Goal: Navigation & Orientation: Find specific page/section

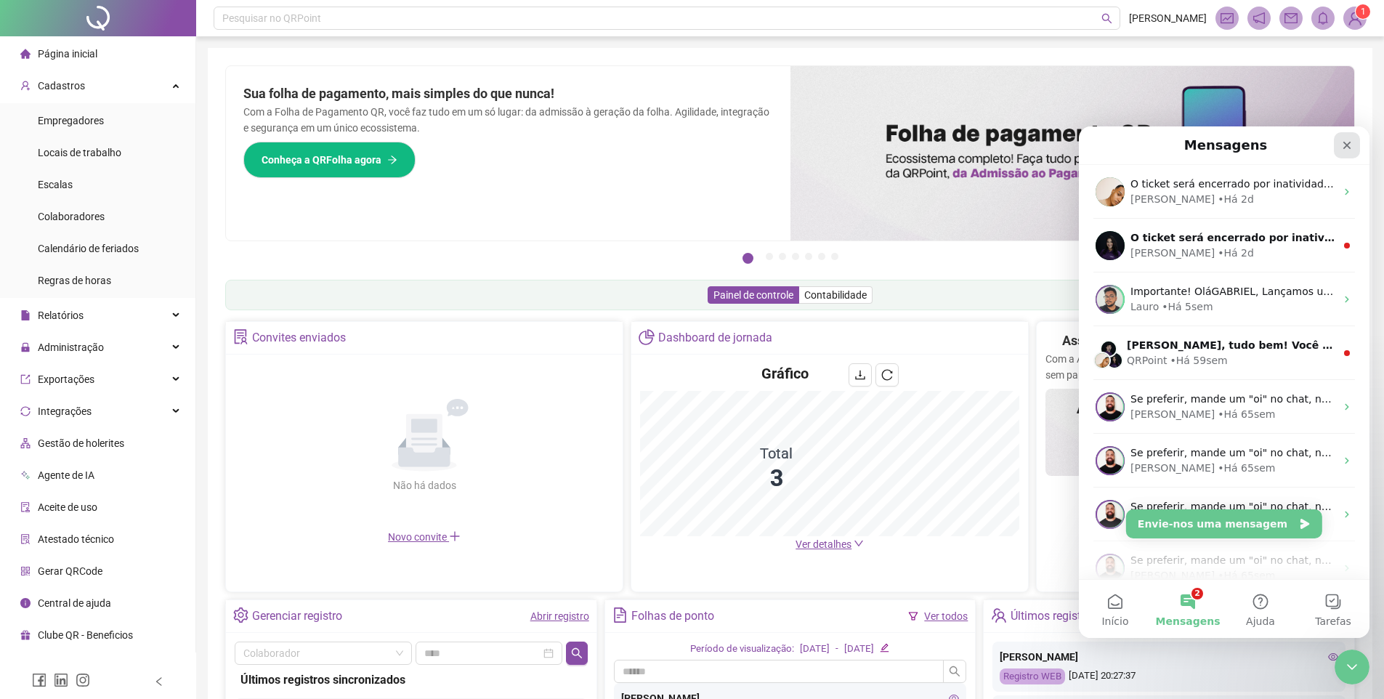
click at [1341, 150] on icon "Fechar" at bounding box center [1347, 145] width 12 height 12
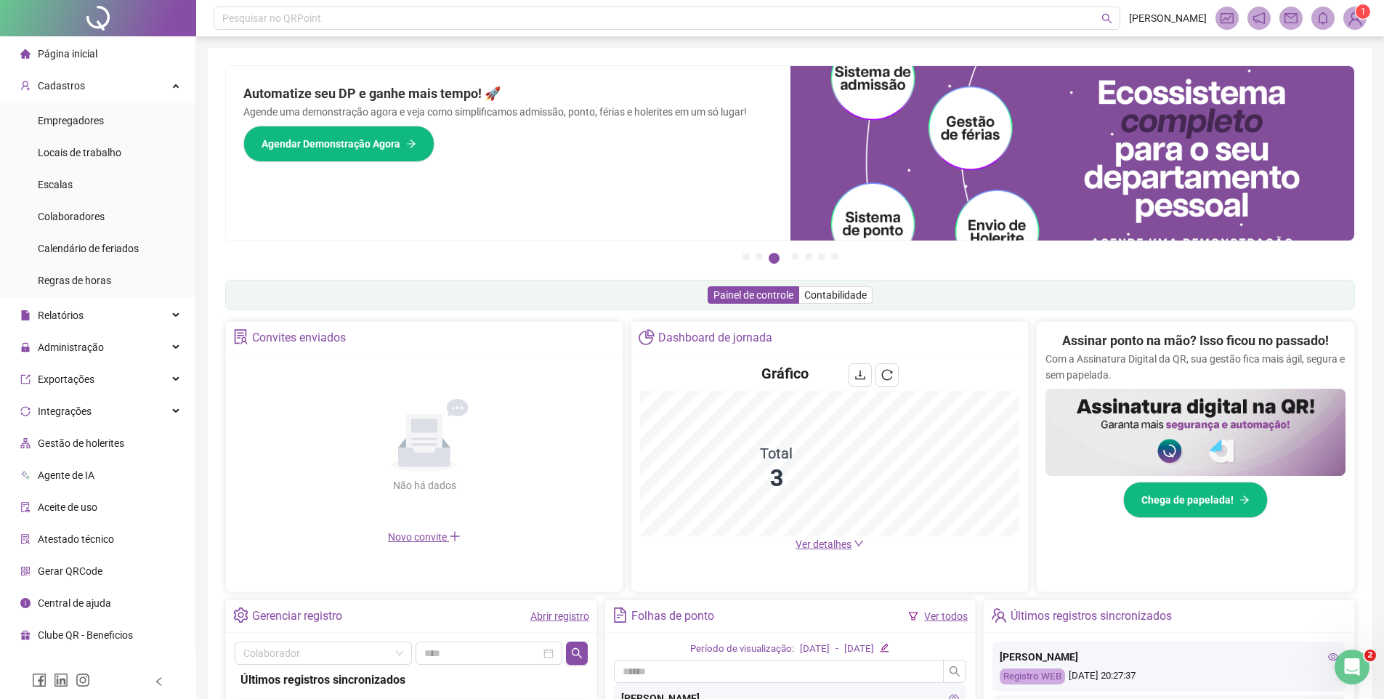
click at [76, 213] on span "Colaboradores" at bounding box center [71, 217] width 67 height 12
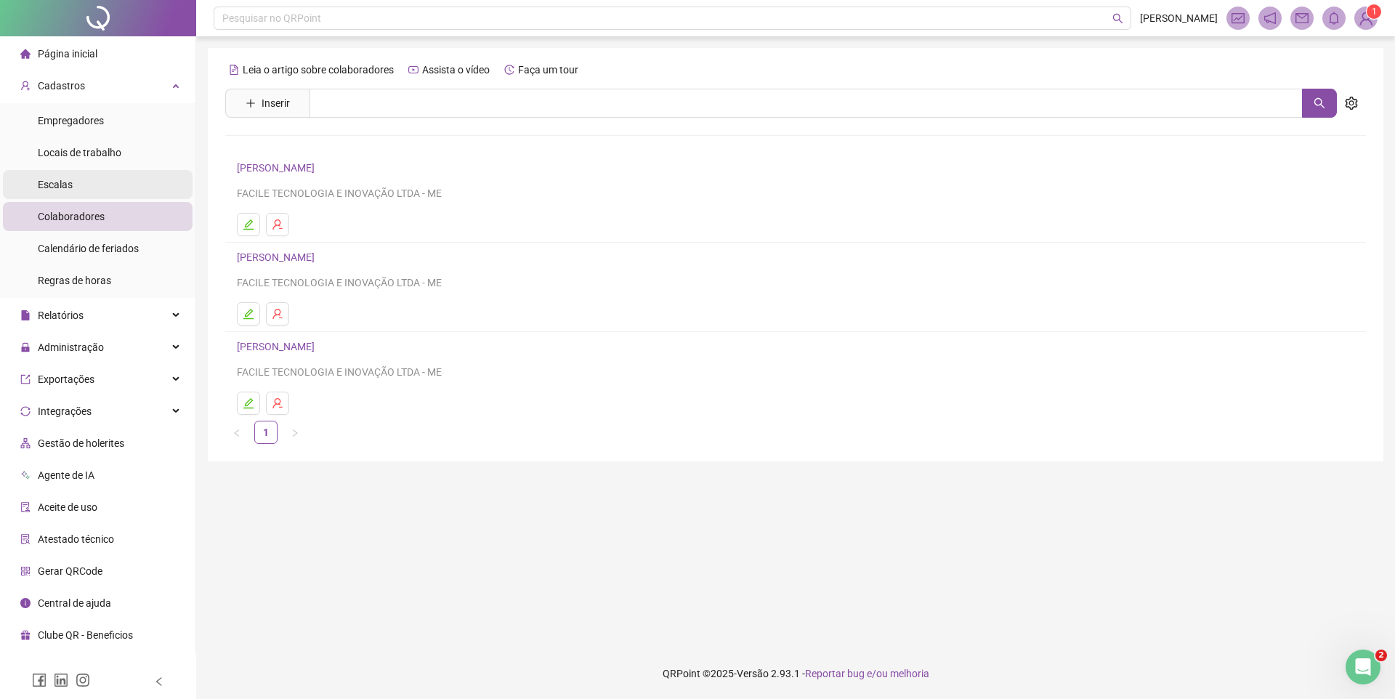
click at [91, 188] on li "Escalas" at bounding box center [98, 184] width 190 height 29
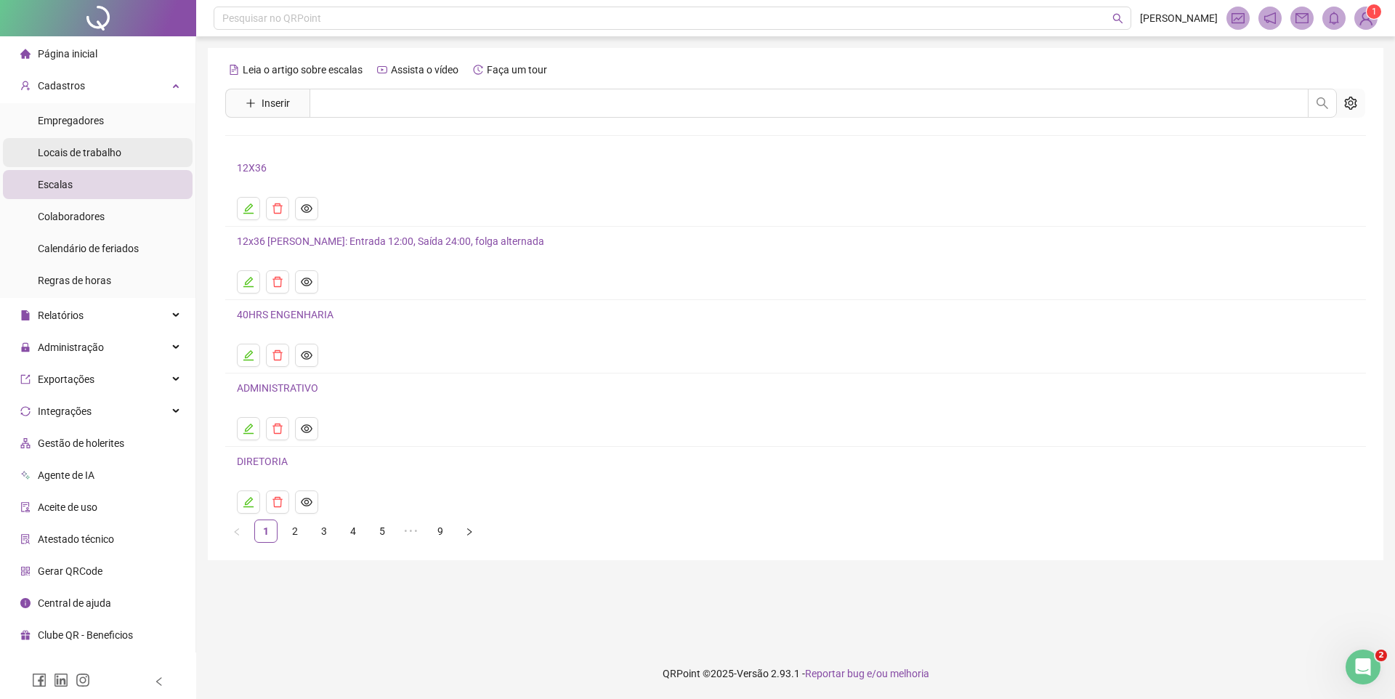
click at [105, 152] on span "Locais de trabalho" at bounding box center [80, 153] width 84 height 12
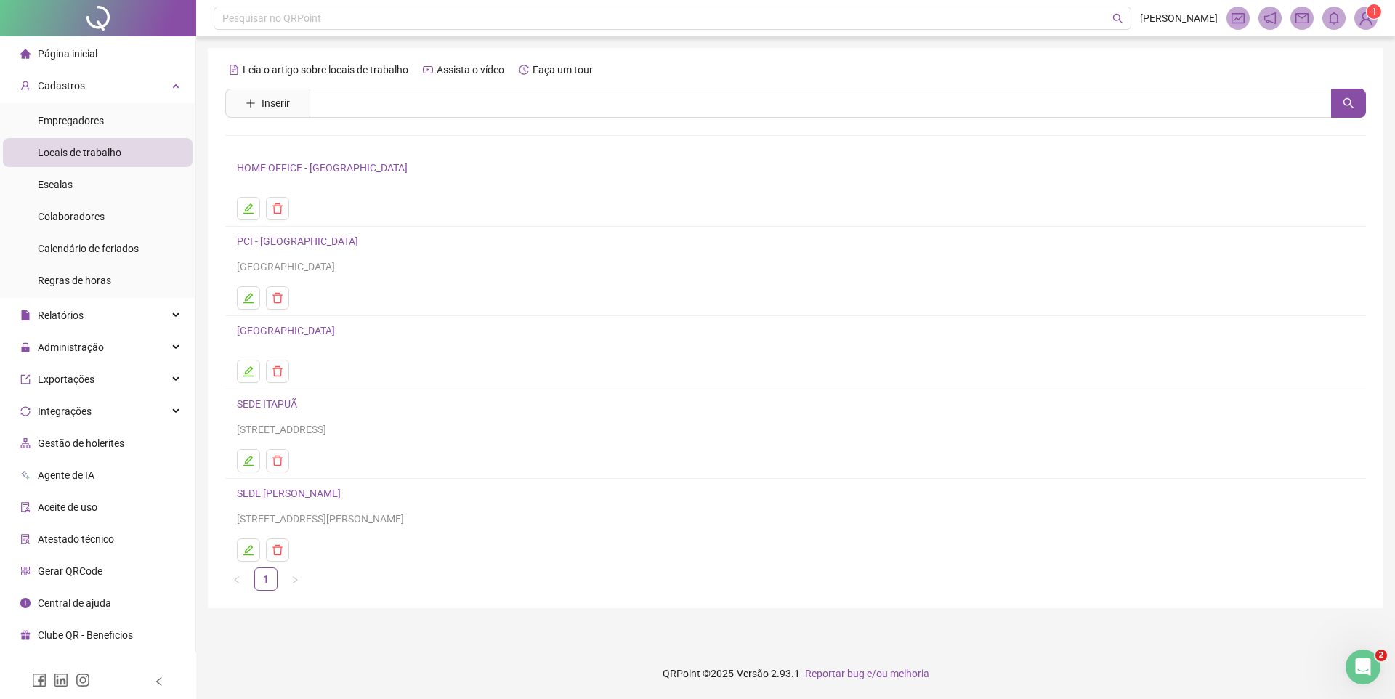
click at [69, 50] on span "Página inicial" at bounding box center [68, 54] width 60 height 12
